Goal: Information Seeking & Learning: Learn about a topic

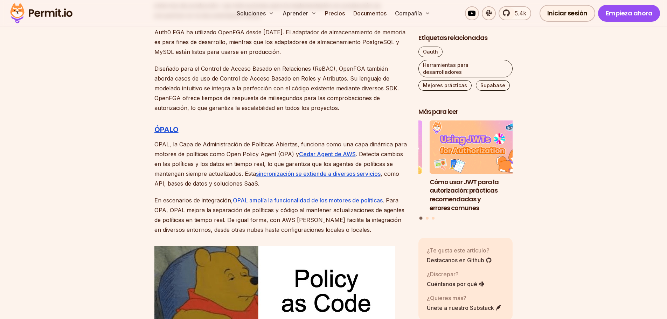
scroll to position [2080, 0]
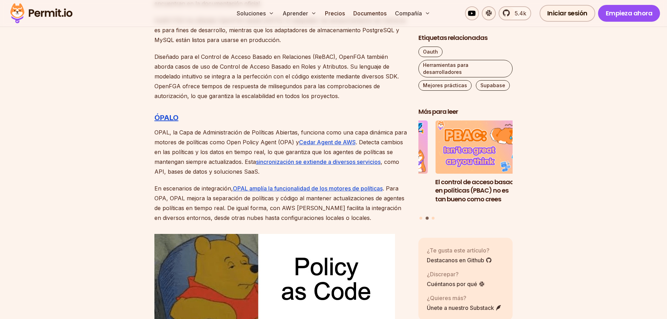
drag, startPoint x: 178, startPoint y: 121, endPoint x: 382, endPoint y: 162, distance: 208.6
click at [382, 162] on p "OPAL, la Capa de Administración de Políticas Abiertas, funciona como una capa d…" at bounding box center [280, 151] width 253 height 49
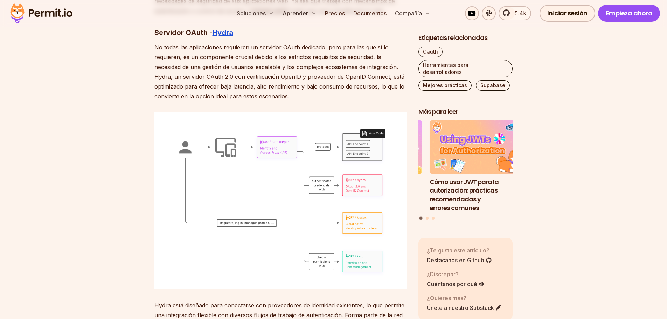
scroll to position [3551, 0]
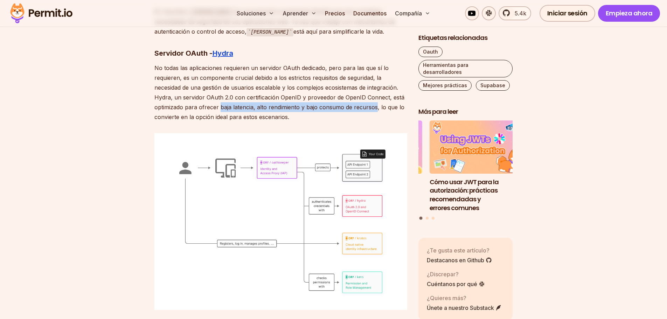
drag, startPoint x: 219, startPoint y: 88, endPoint x: 375, endPoint y: 88, distance: 155.8
click at [375, 88] on font "No todas las aplicaciones requieren un servidor OAuth dedicado, pero para las q…" at bounding box center [279, 92] width 250 height 56
copy font "baja latencia, alto rendimiento y bajo consumo de recursos"
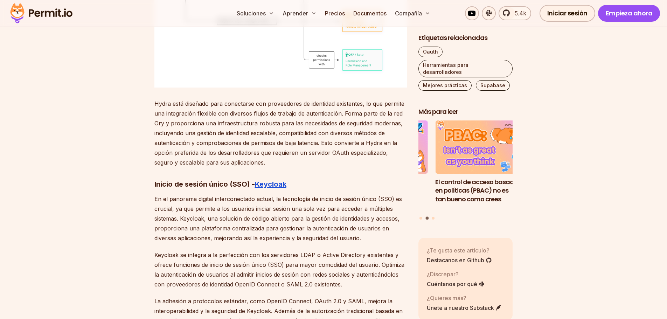
scroll to position [3761, 0]
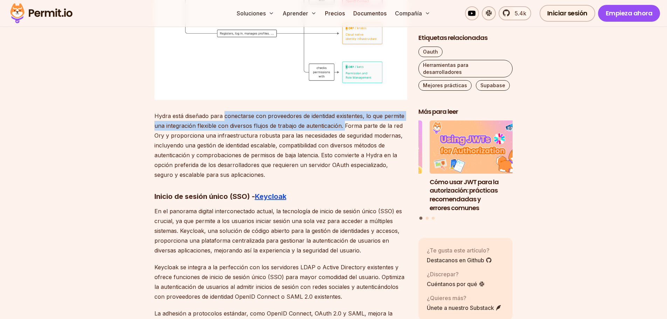
drag, startPoint x: 225, startPoint y: 96, endPoint x: 345, endPoint y: 110, distance: 120.9
click at [345, 111] on p "Hydra está diseñado para conectarse con proveedores de identidad existentes, lo…" at bounding box center [280, 145] width 253 height 69
copy font "conectarse con proveedores de identidad existentes, lo que permite una integrac…"
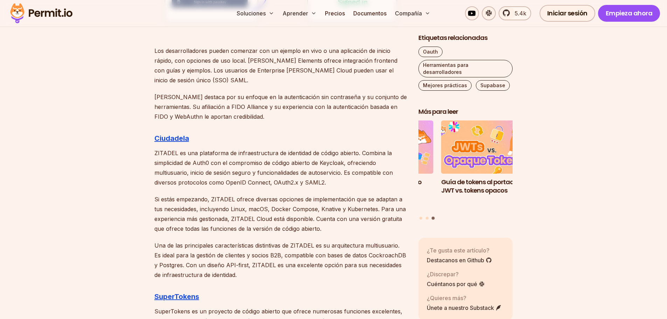
scroll to position [1135, 0]
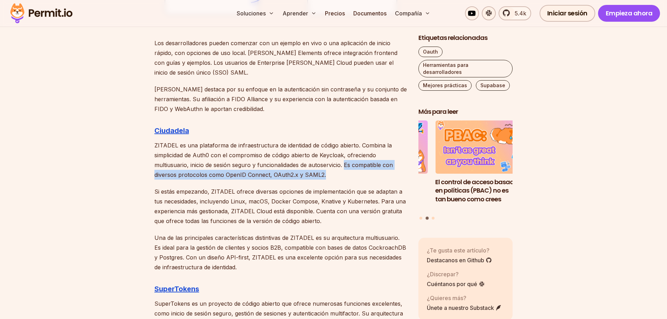
drag, startPoint x: 346, startPoint y: 154, endPoint x: 345, endPoint y: 163, distance: 8.5
click at [345, 163] on p "ZITADEL es una plataforma de infraestructura de identidad de código abierto. Co…" at bounding box center [280, 159] width 253 height 39
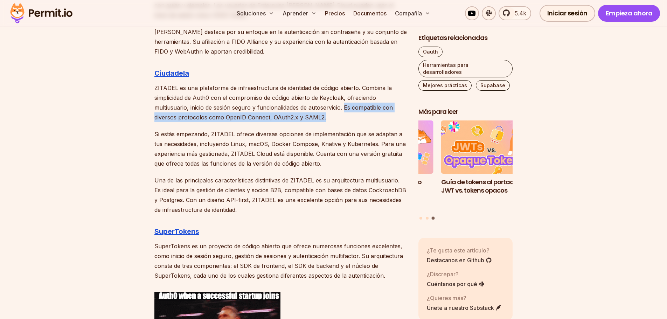
scroll to position [1205, 0]
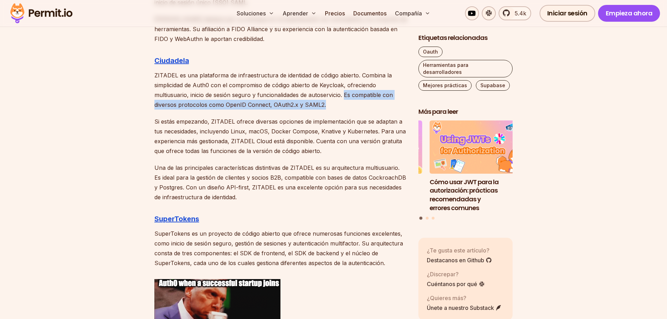
copy font "Es compatible con diversos protocolos como OpenID Connect, OAuth2.x y SAML2."
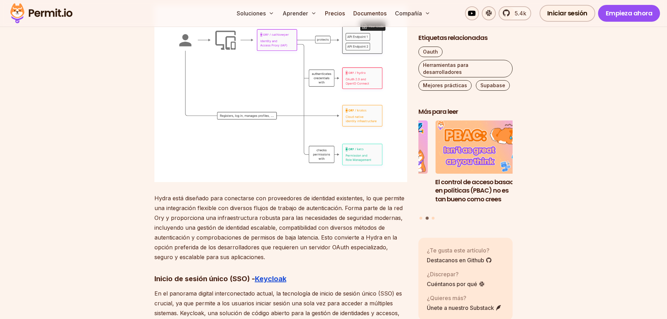
scroll to position [3691, 0]
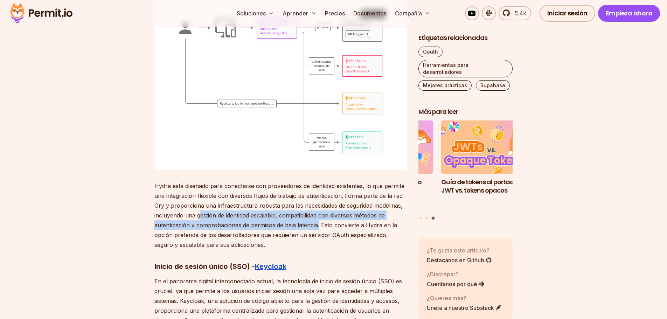
drag, startPoint x: 198, startPoint y: 195, endPoint x: 319, endPoint y: 207, distance: 121.4
click at [319, 207] on font "Hydra está diseñado para conectarse con proveedores de identidad existentes, lo…" at bounding box center [279, 215] width 250 height 66
copy font "estión de identidad escalable, compatibilidad con diversos métodos de autentica…"
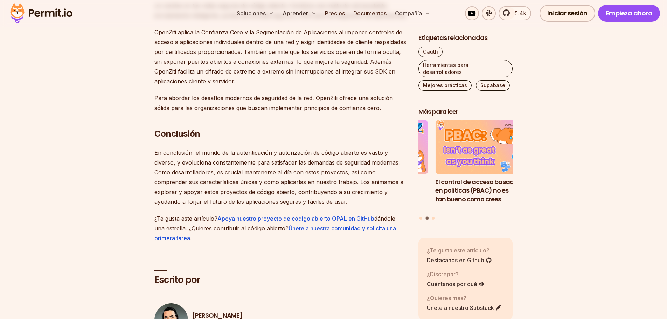
scroll to position [4181, 0]
